Goal: Transaction & Acquisition: Download file/media

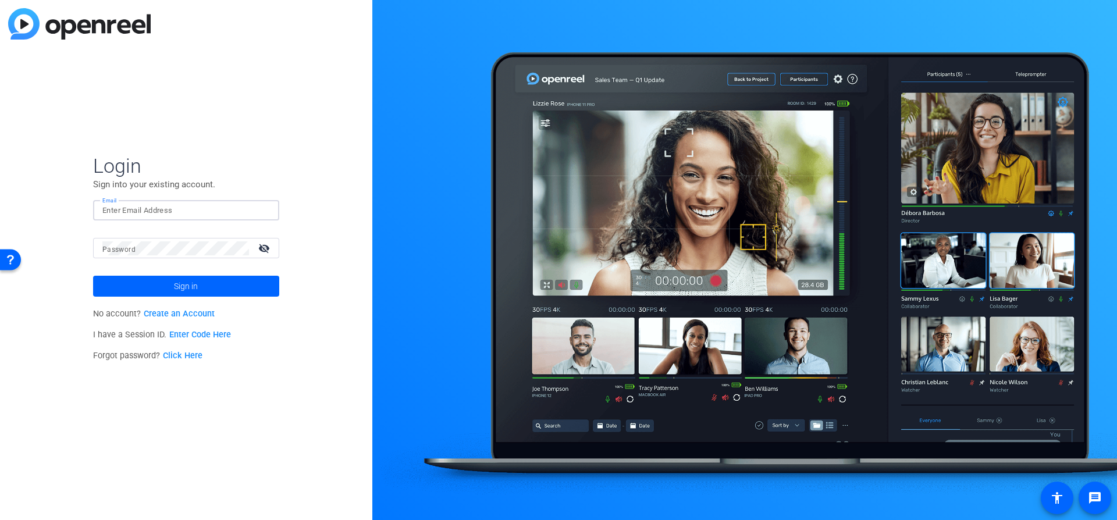
click at [125, 208] on input "Email" at bounding box center [186, 211] width 168 height 14
type input "[EMAIL_ADDRESS][DOMAIN_NAME]"
click at [242, 287] on span at bounding box center [186, 286] width 186 height 28
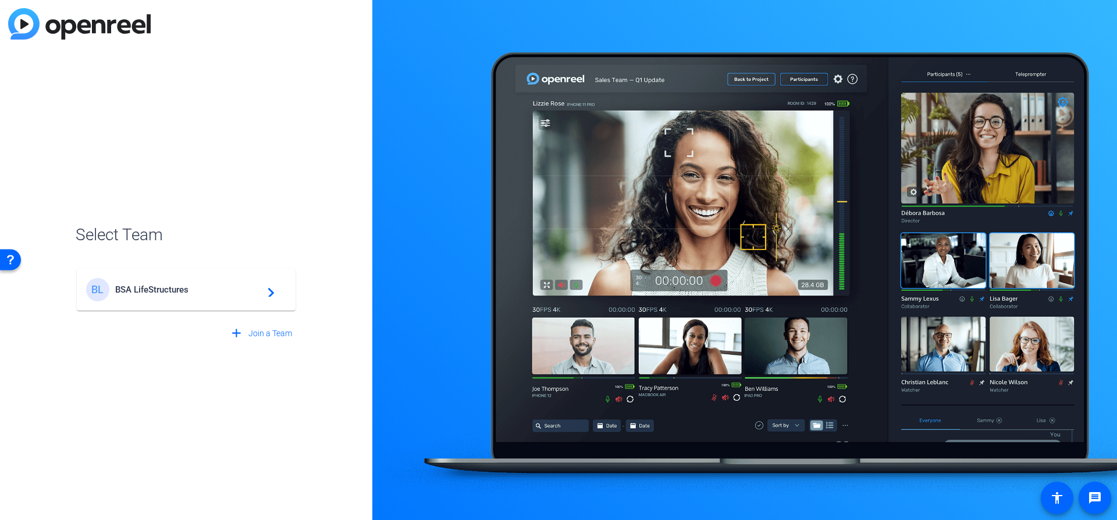
click at [222, 290] on span "BSA LifeStructures" at bounding box center [187, 290] width 145 height 10
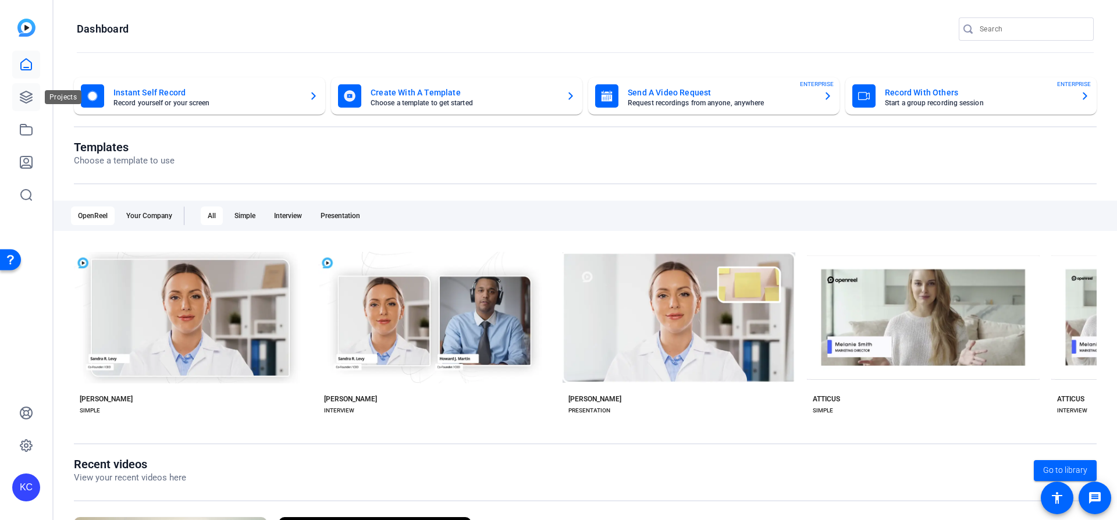
click at [23, 104] on link at bounding box center [26, 97] width 28 height 28
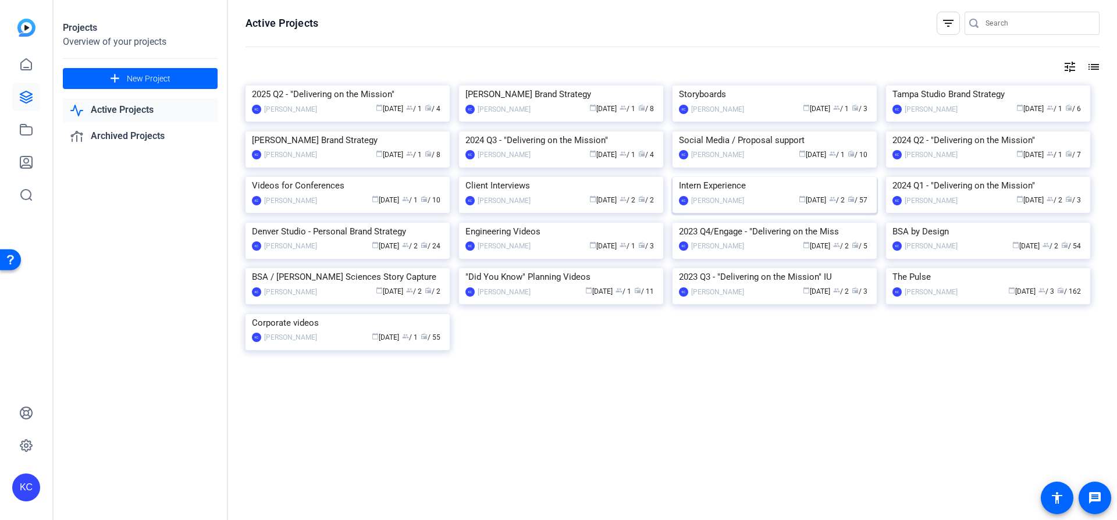
scroll to position [471, 0]
click at [1024, 268] on img at bounding box center [988, 268] width 204 height 0
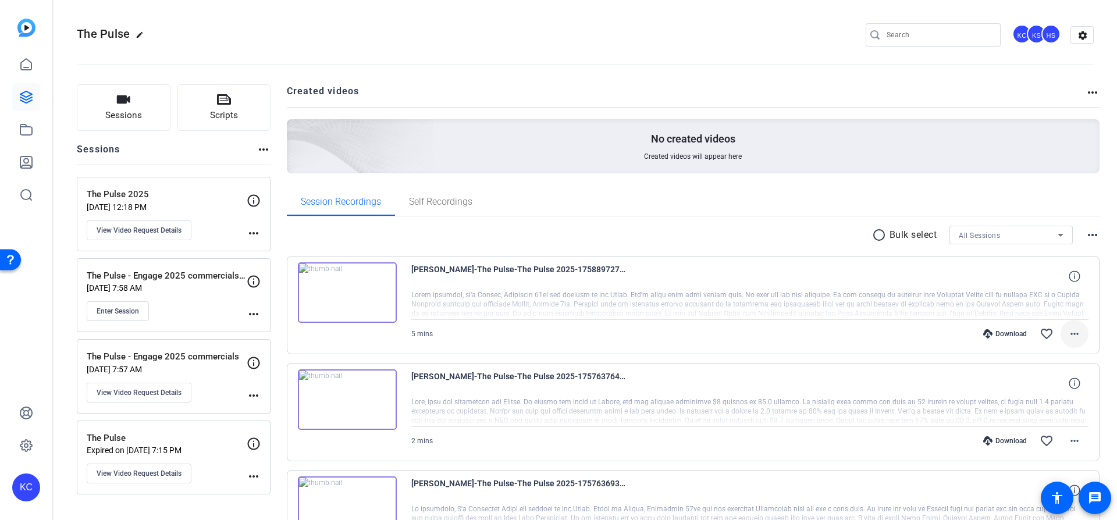
click at [1073, 339] on mat-icon "more_horiz" at bounding box center [1075, 334] width 14 height 14
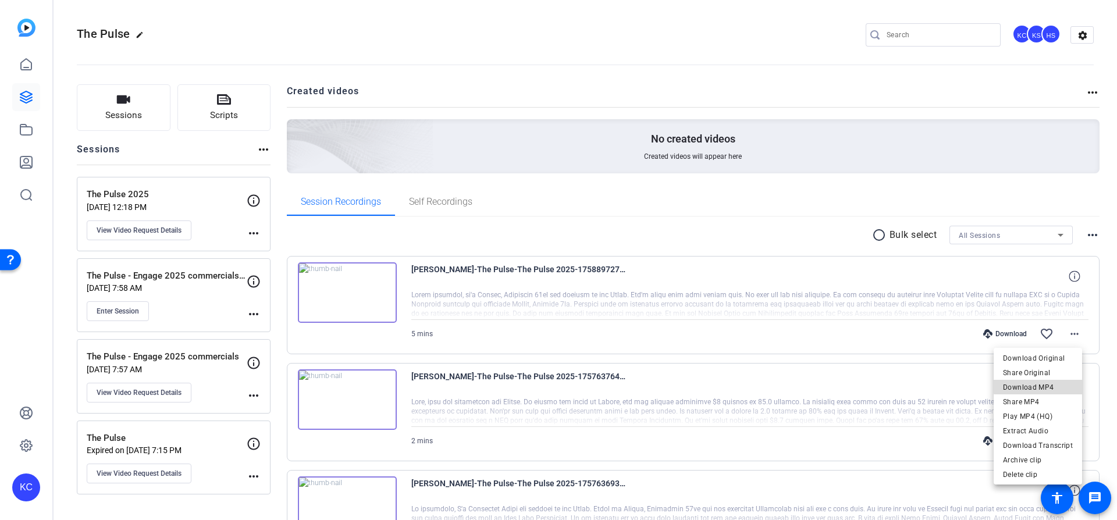
click at [1048, 385] on span "Download MP4" at bounding box center [1038, 388] width 70 height 14
